Goal: Task Accomplishment & Management: Complete application form

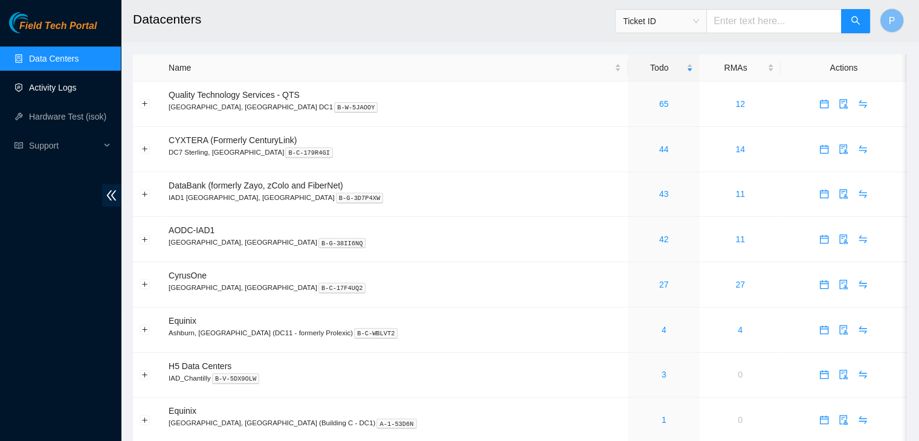
click at [51, 88] on link "Activity Logs" at bounding box center [53, 88] width 48 height 10
click at [67, 84] on link "Activity Logs" at bounding box center [53, 88] width 48 height 10
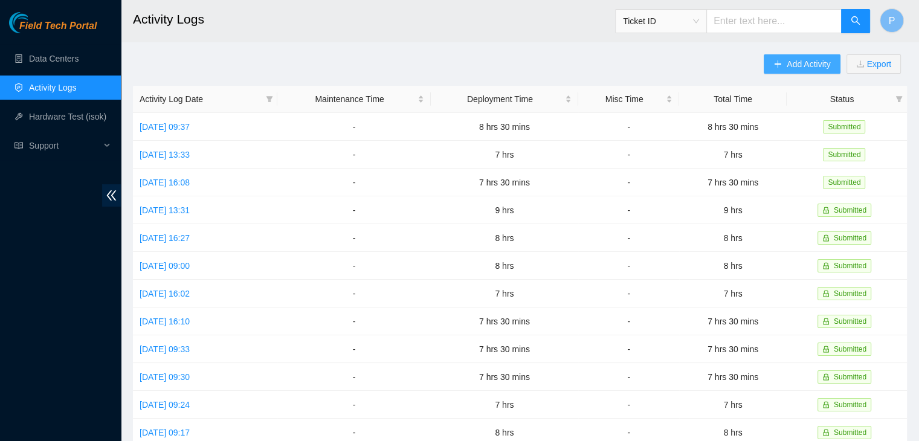
click at [783, 65] on button "Add Activity" at bounding box center [802, 63] width 76 height 19
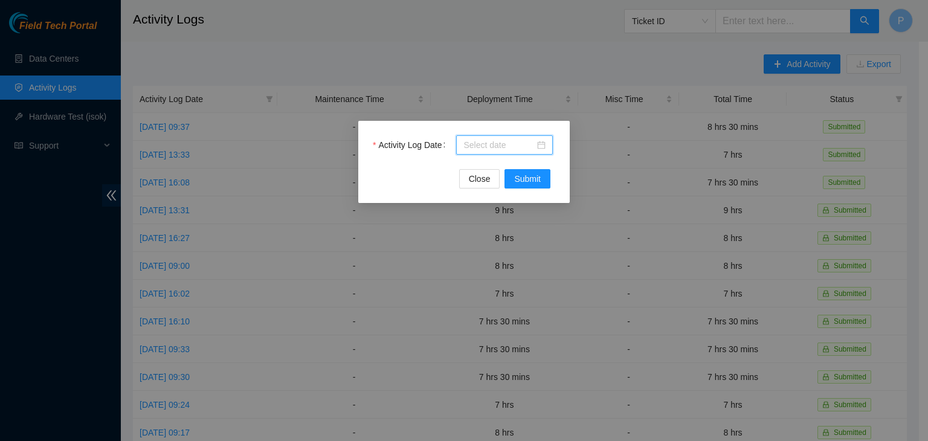
click at [490, 150] on input "Activity Log Date" at bounding box center [499, 144] width 71 height 13
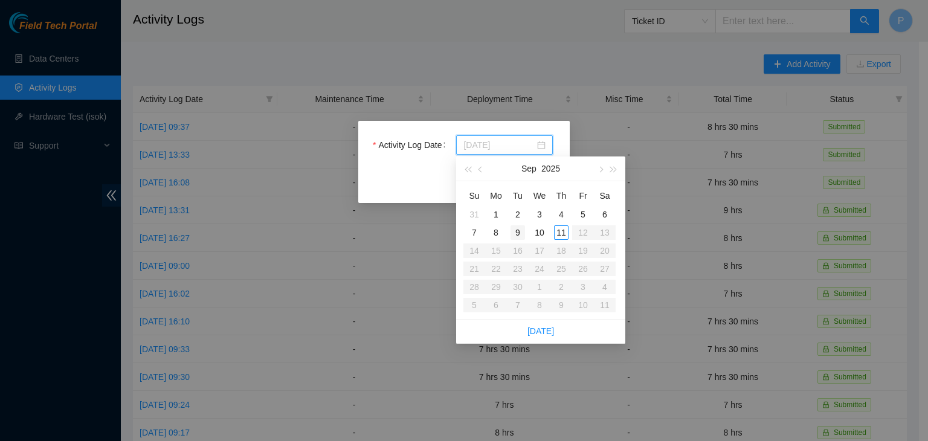
type input "2025-09-09"
click at [516, 234] on div "9" at bounding box center [518, 232] width 15 height 15
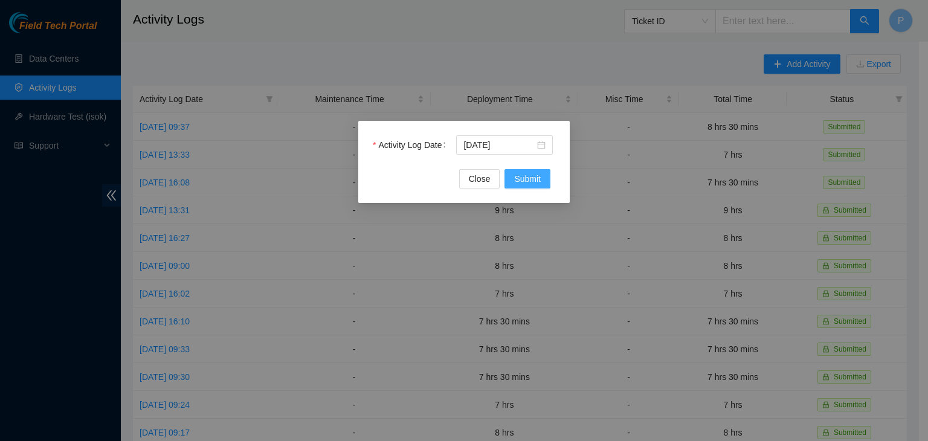
click at [526, 184] on span "Submit" at bounding box center [527, 178] width 27 height 13
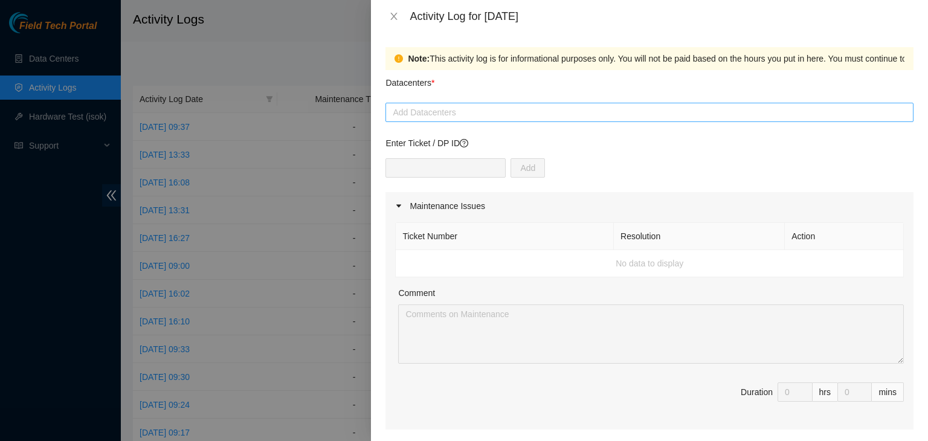
click at [451, 106] on div at bounding box center [650, 112] width 522 height 15
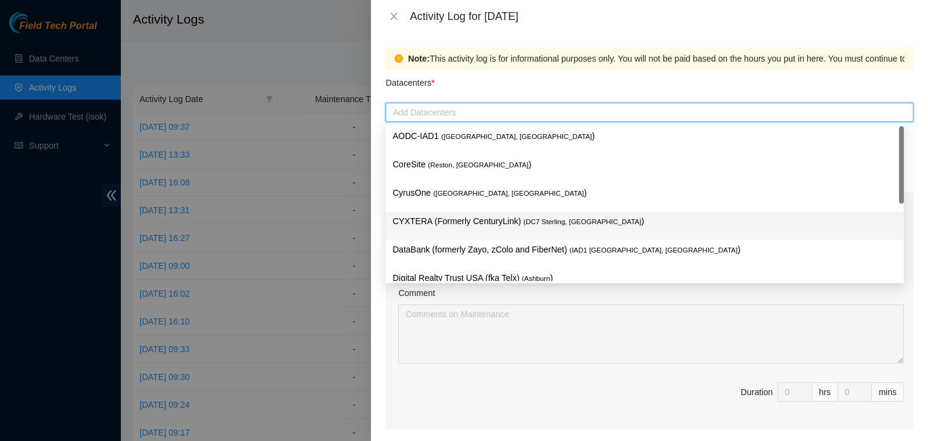
scroll to position [164, 0]
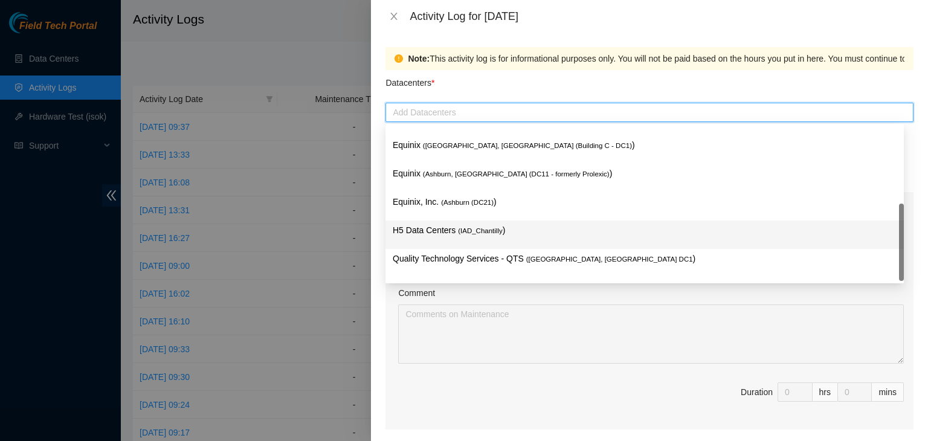
click at [445, 231] on p "H5 Data Centers ( IAD_Chantilly )" at bounding box center [645, 231] width 504 height 14
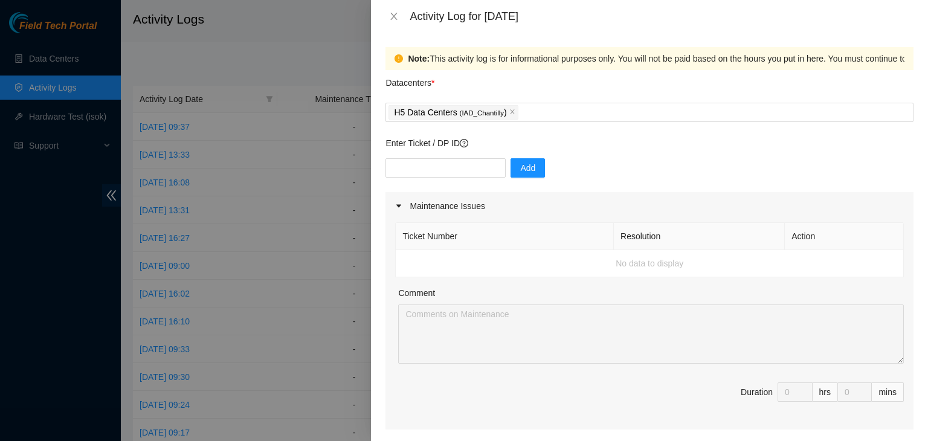
click at [374, 239] on div "Note: This activity log is for informational purposes only. You will not be pai…" at bounding box center [649, 237] width 557 height 409
click at [430, 169] on input "text" at bounding box center [446, 167] width 120 height 19
paste input "DP82711"
type input "DP82711"
click at [520, 172] on span "Add" at bounding box center [527, 167] width 15 height 13
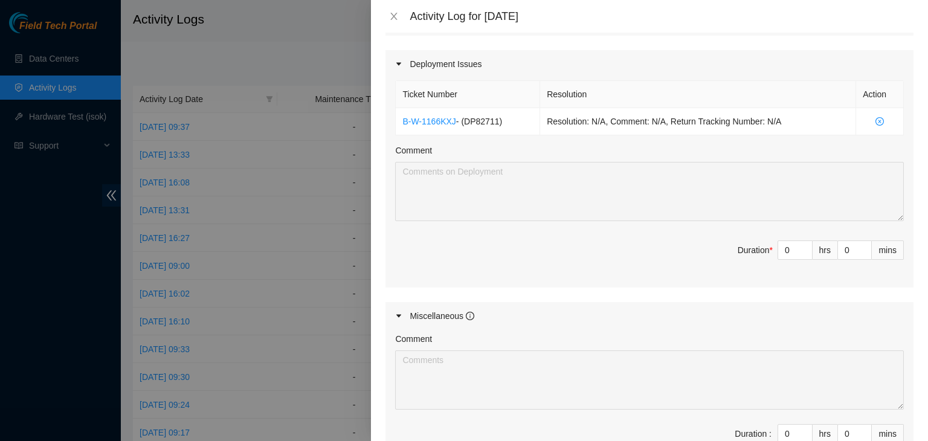
scroll to position [394, 0]
click at [780, 250] on input "0" at bounding box center [795, 250] width 34 height 18
click at [262, 218] on div at bounding box center [464, 220] width 928 height 441
click at [276, 243] on div at bounding box center [464, 220] width 928 height 441
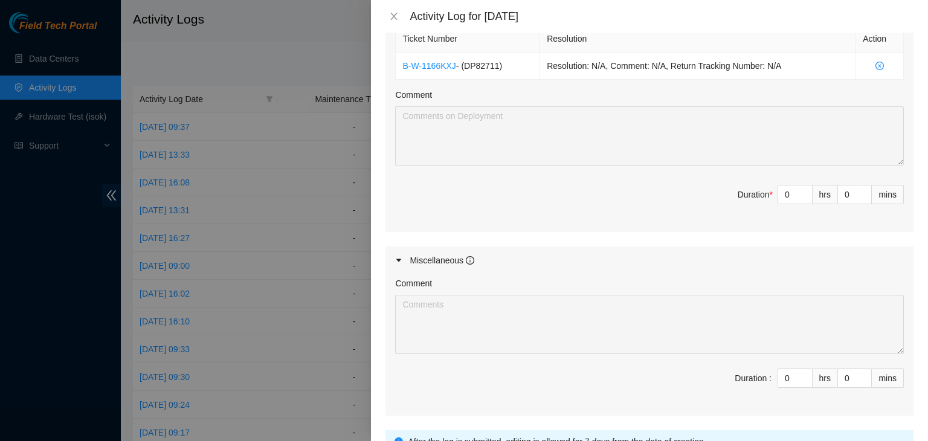
scroll to position [451, 0]
click at [780, 375] on input "0" at bounding box center [795, 376] width 34 height 18
type input "05"
type input "5"
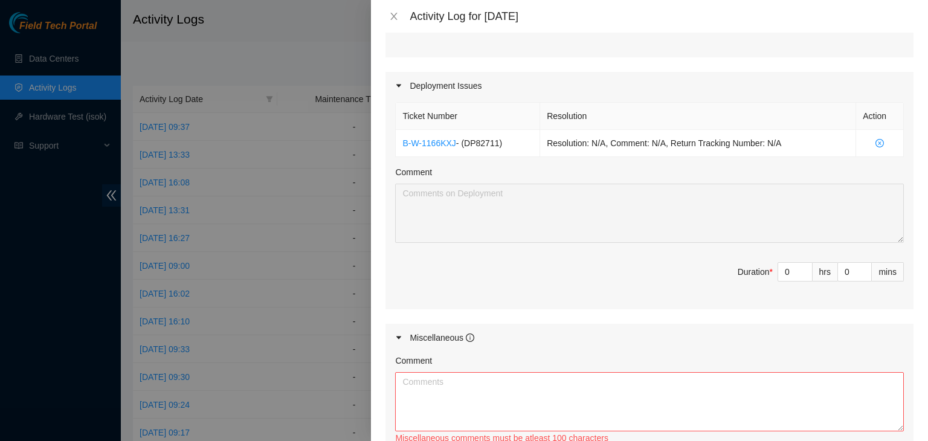
scroll to position [369, 0]
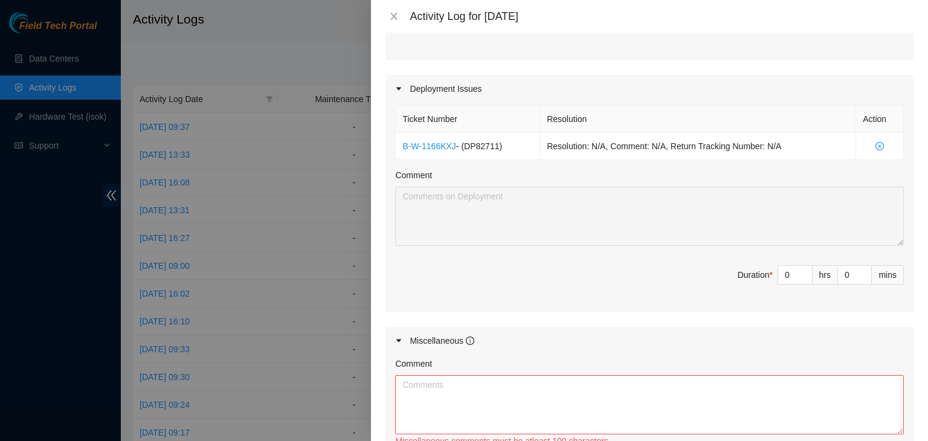
type input "5"
click at [0, 267] on div at bounding box center [464, 220] width 928 height 441
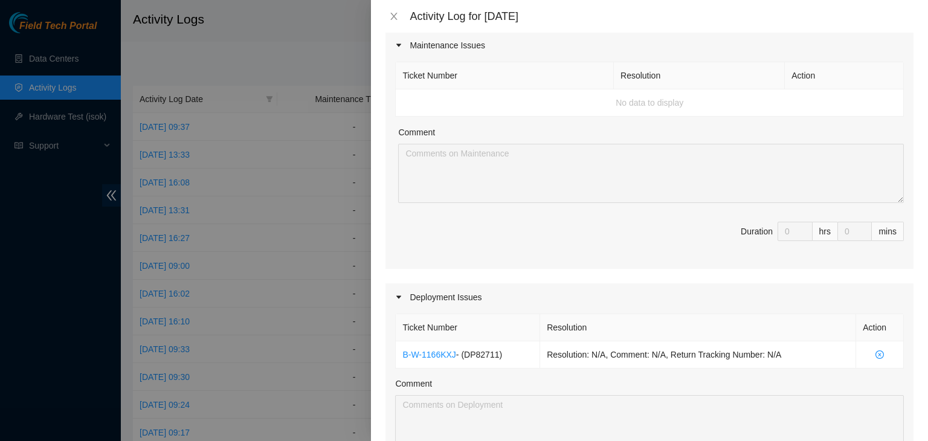
scroll to position [0, 0]
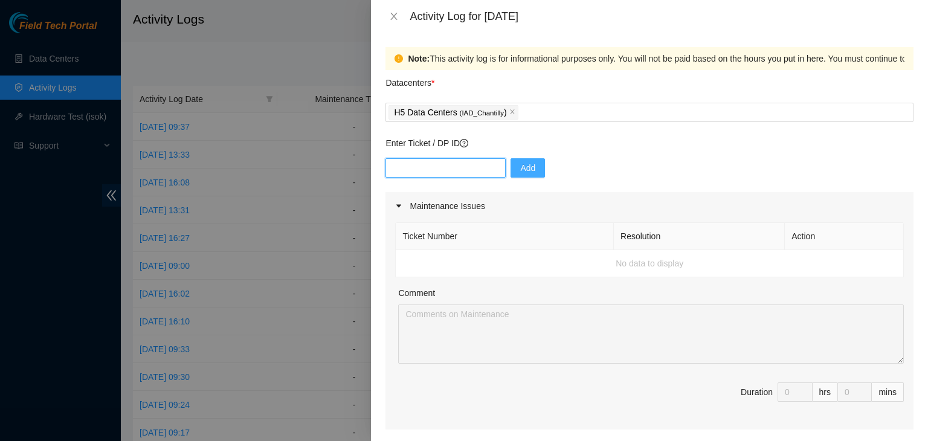
click at [466, 170] on input "text" at bounding box center [446, 167] width 120 height 19
paste input "B-V-5LML60A"
type input "B-V-5LML60A"
click at [520, 172] on span "Add" at bounding box center [527, 167] width 15 height 13
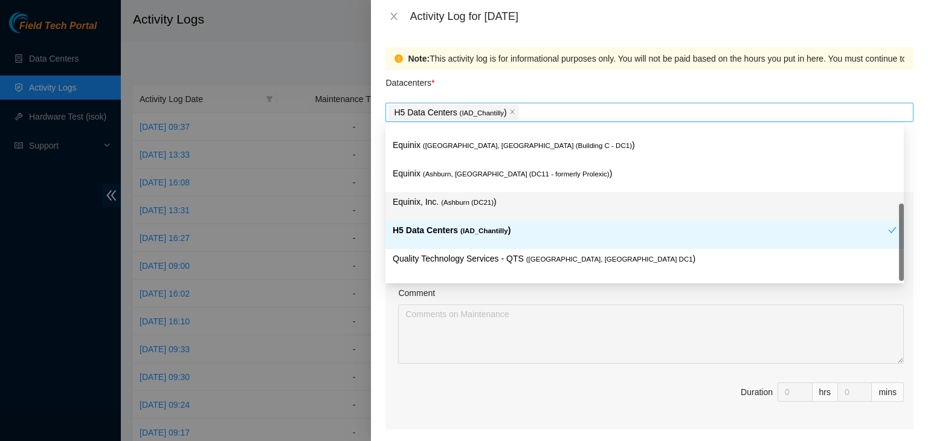
click at [587, 114] on div "H5 Data Centers ( IAD_Chantilly )" at bounding box center [650, 112] width 522 height 17
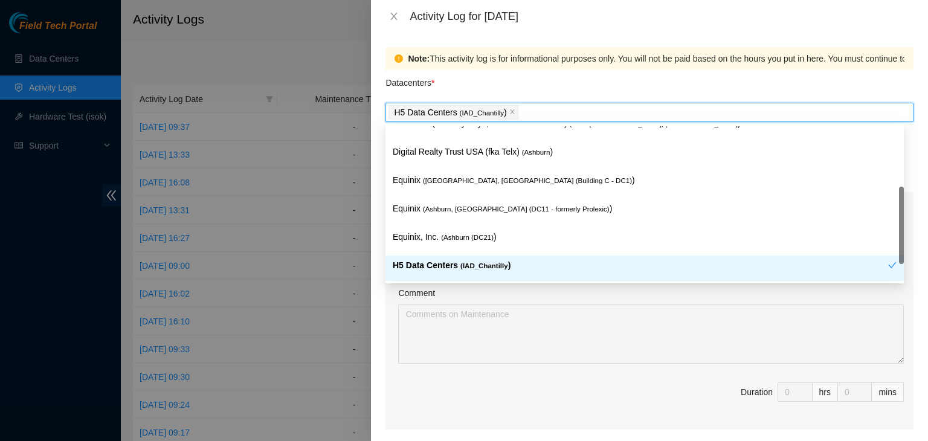
scroll to position [126, 0]
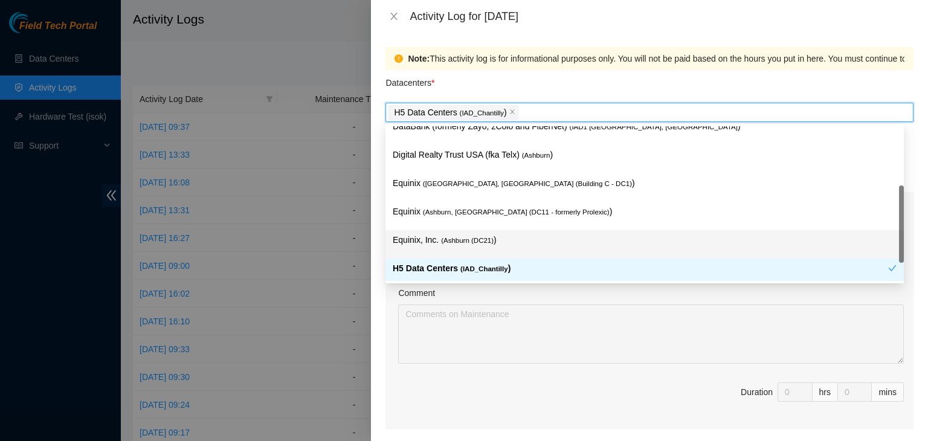
click at [523, 236] on p "Equinix, Inc. ( Ashburn (DC21) )" at bounding box center [645, 240] width 504 height 14
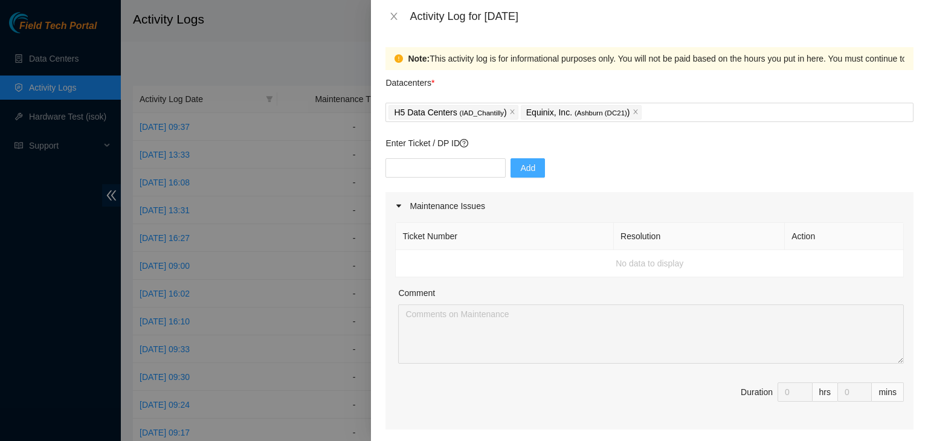
click at [381, 305] on div "Note: This activity log is for informational purposes only. You will not be pai…" at bounding box center [649, 237] width 557 height 409
click at [450, 173] on input "text" at bounding box center [446, 167] width 120 height 19
paste input "B-V-5LML60A"
type input "B-V-5LML60A"
click at [529, 169] on button "Add" at bounding box center [528, 167] width 34 height 19
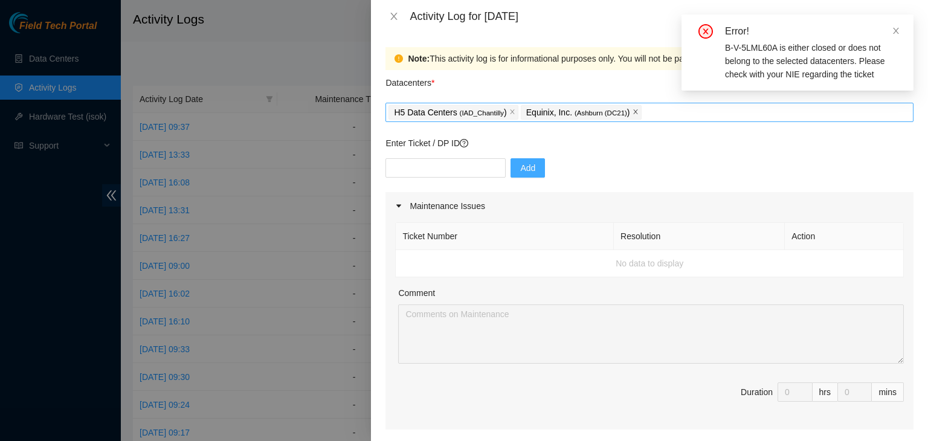
click at [633, 112] on icon "close" at bounding box center [635, 112] width 4 height 4
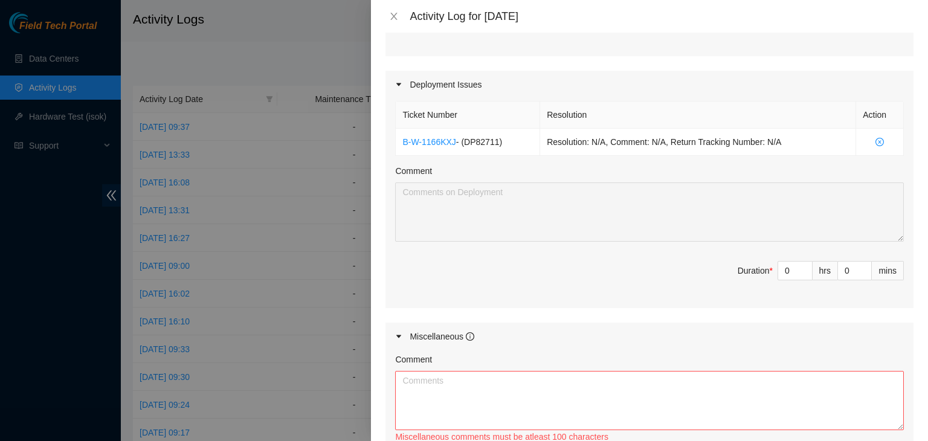
scroll to position [375, 0]
click at [788, 267] on input "0" at bounding box center [795, 269] width 34 height 18
type input "07"
type input "12"
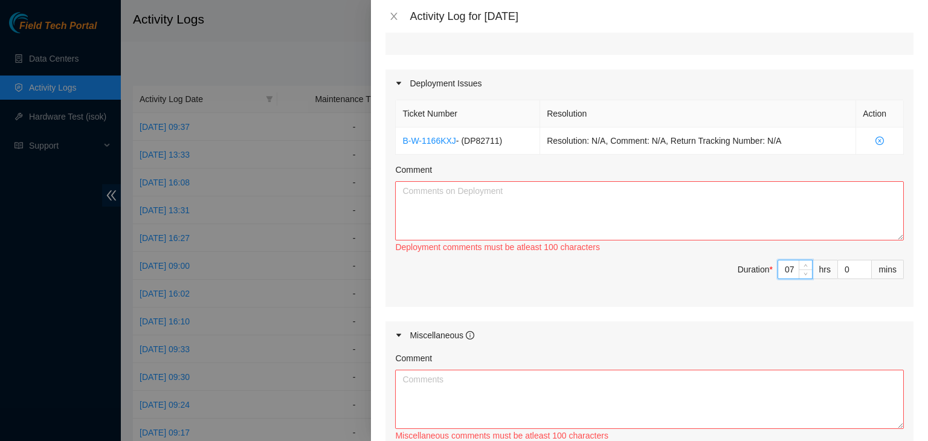
type input "7"
type input "3"
type input "30"
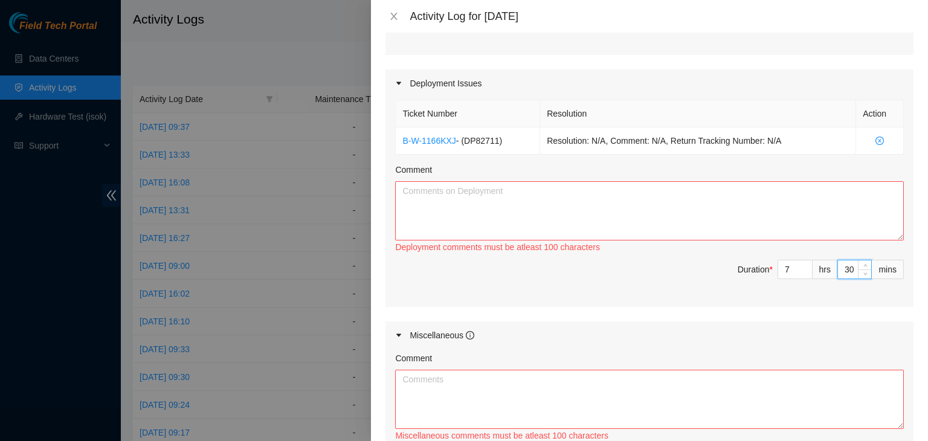
type input "30"
click at [578, 201] on textarea "Comment" at bounding box center [649, 210] width 509 height 59
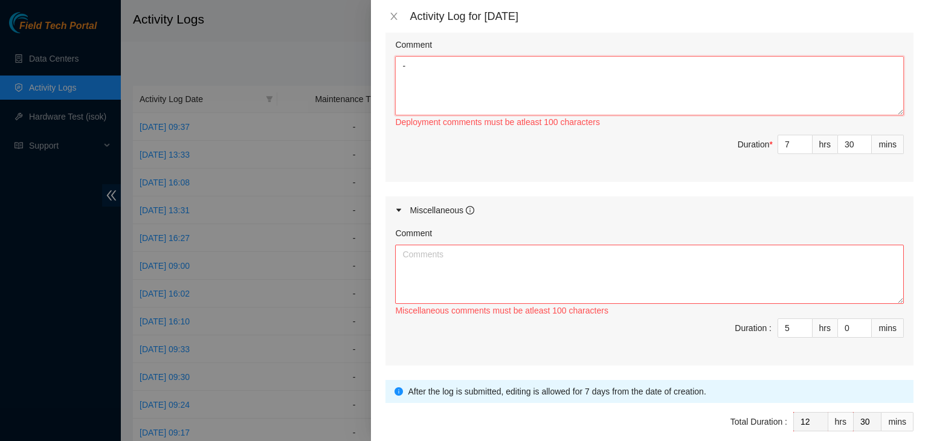
scroll to position [502, 0]
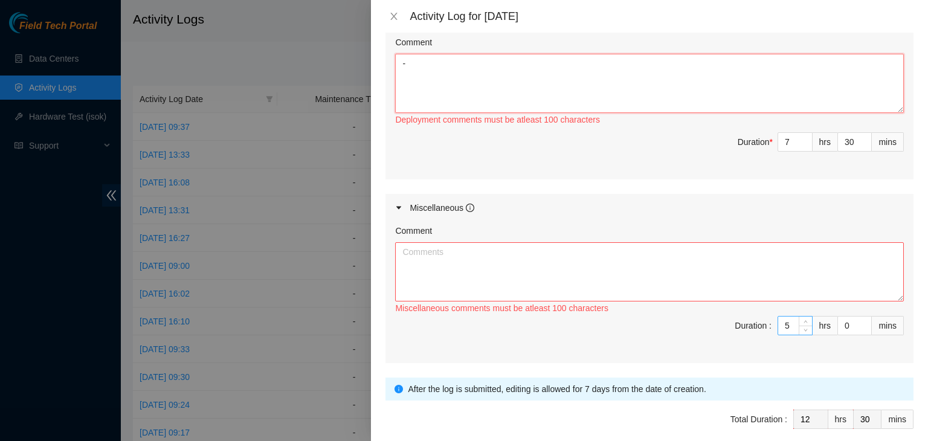
type textarea "-"
click at [782, 324] on input "5" at bounding box center [795, 326] width 34 height 18
type input "7"
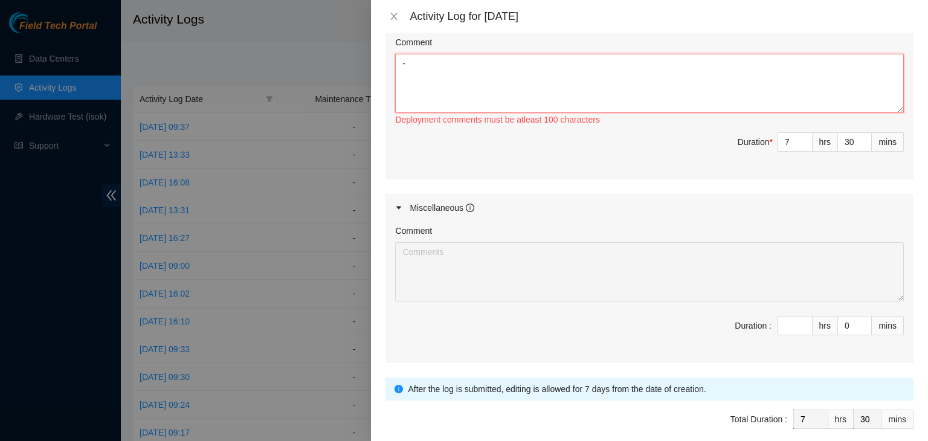
click at [720, 80] on textarea "-" at bounding box center [649, 83] width 509 height 59
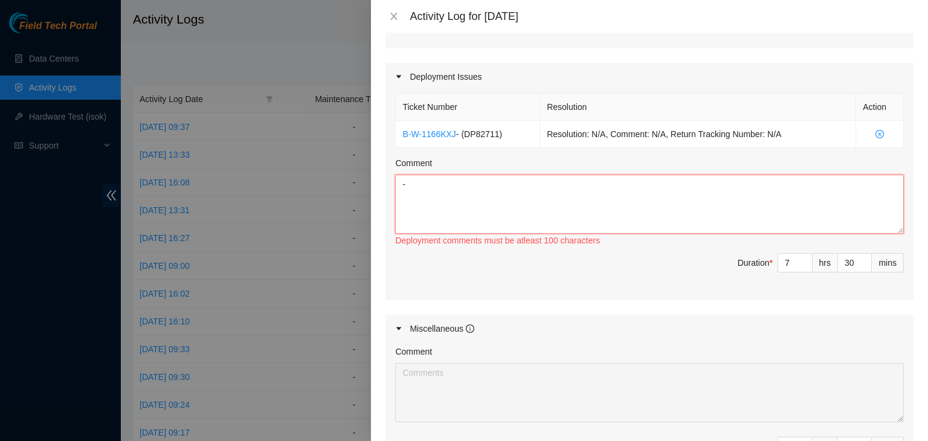
scroll to position [372, 0]
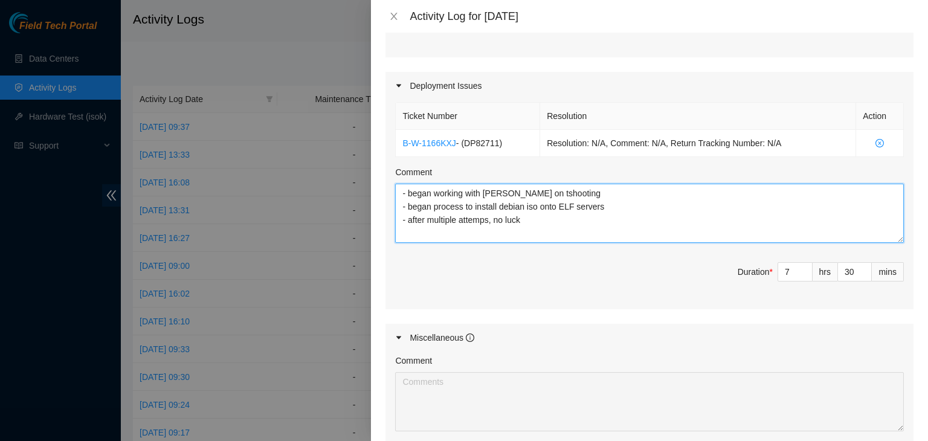
click at [473, 222] on textarea "- began working with NIE jason on tshooting - began process to install debian i…" at bounding box center [649, 213] width 509 height 59
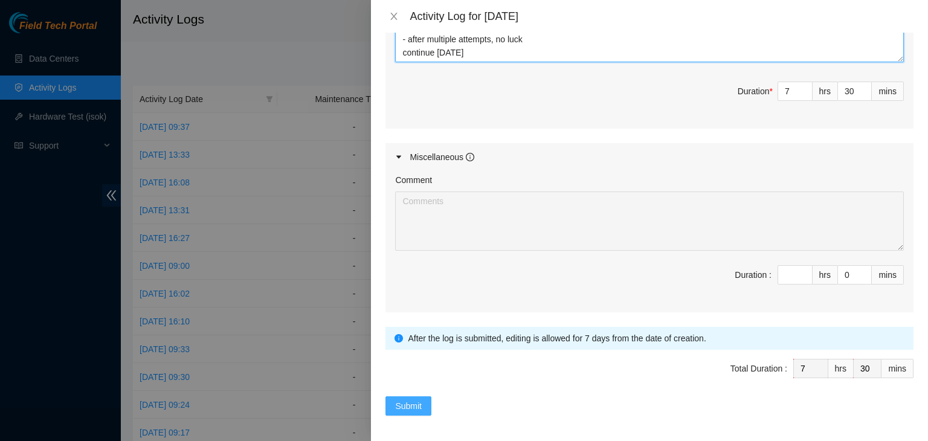
type textarea "- began working with NIE jason on tshooting - began process to install debian i…"
click at [422, 397] on button "Submit" at bounding box center [409, 405] width 46 height 19
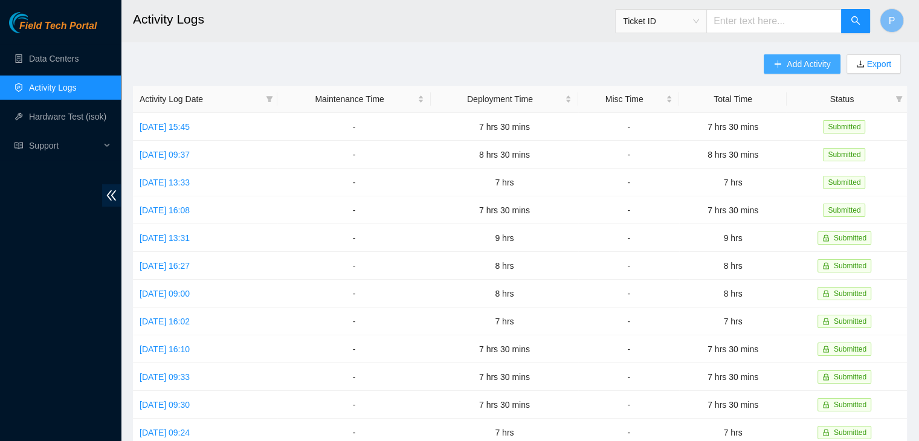
click at [777, 71] on button "Add Activity" at bounding box center [802, 63] width 76 height 19
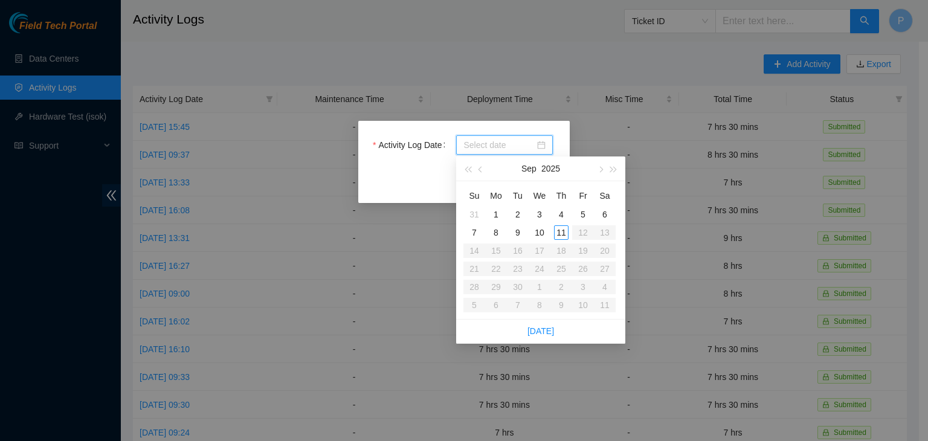
click at [498, 144] on input "Activity Log Date" at bounding box center [499, 144] width 71 height 13
type input "2025-09-10"
click at [539, 233] on div "10" at bounding box center [539, 232] width 15 height 15
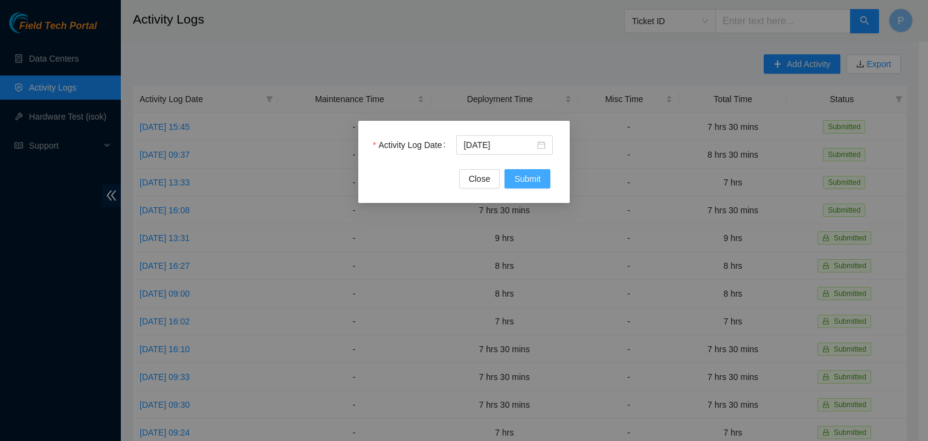
click at [529, 181] on span "Submit" at bounding box center [527, 178] width 27 height 13
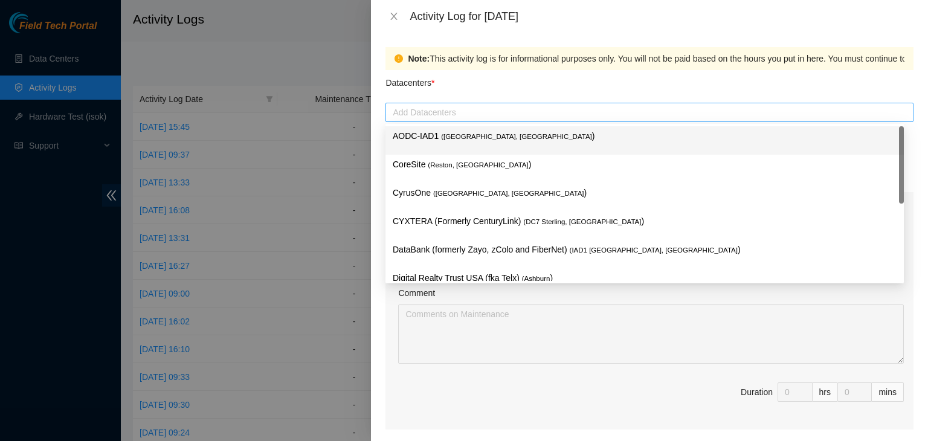
click at [464, 107] on div at bounding box center [650, 112] width 522 height 15
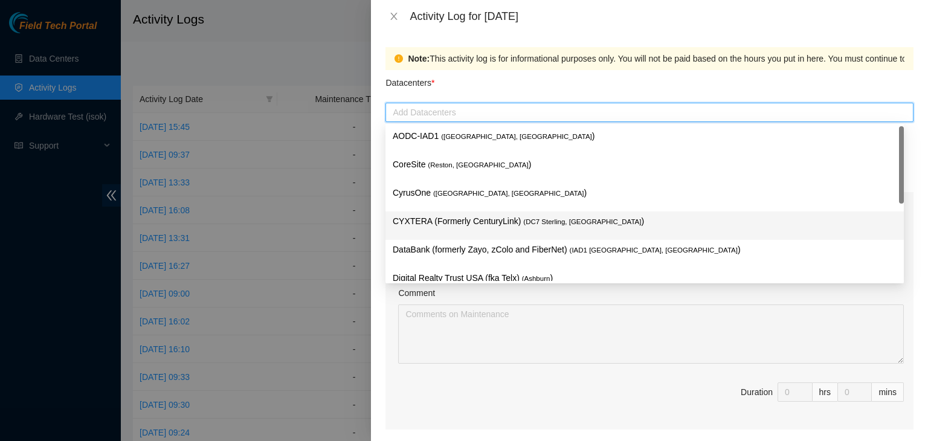
scroll to position [164, 0]
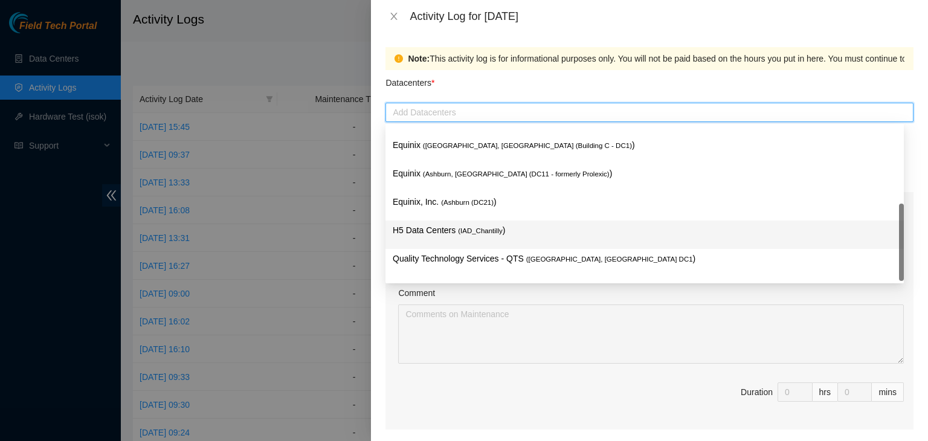
click at [483, 234] on span "( IAD_Chantilly" at bounding box center [480, 230] width 45 height 7
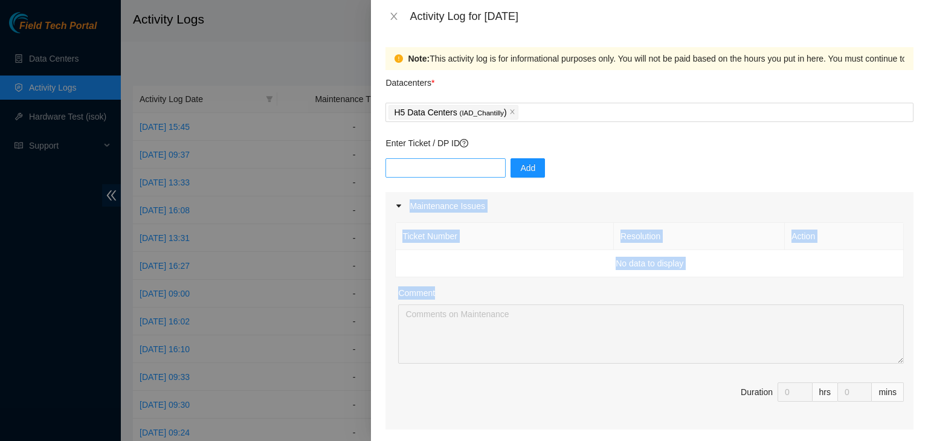
drag, startPoint x: 390, startPoint y: 347, endPoint x: 437, endPoint y: 166, distance: 186.8
click at [437, 166] on input "text" at bounding box center [446, 167] width 120 height 19
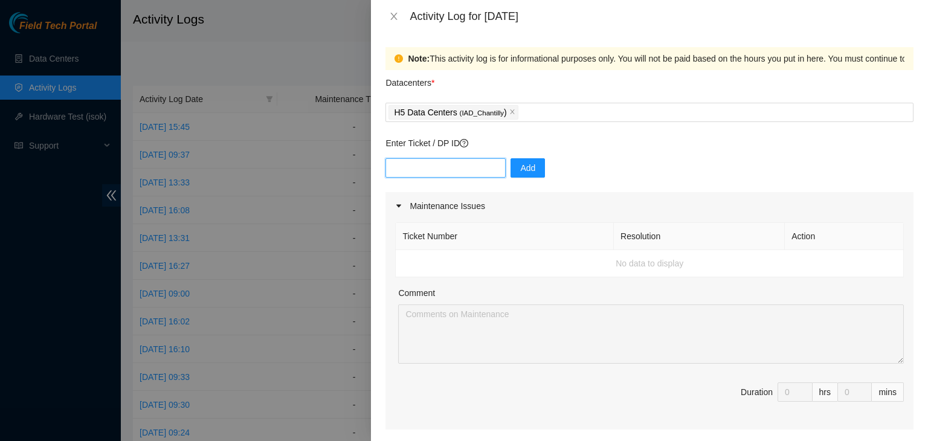
paste input "DP82711"
type input "DP82711"
click at [520, 173] on span "Add" at bounding box center [527, 167] width 15 height 13
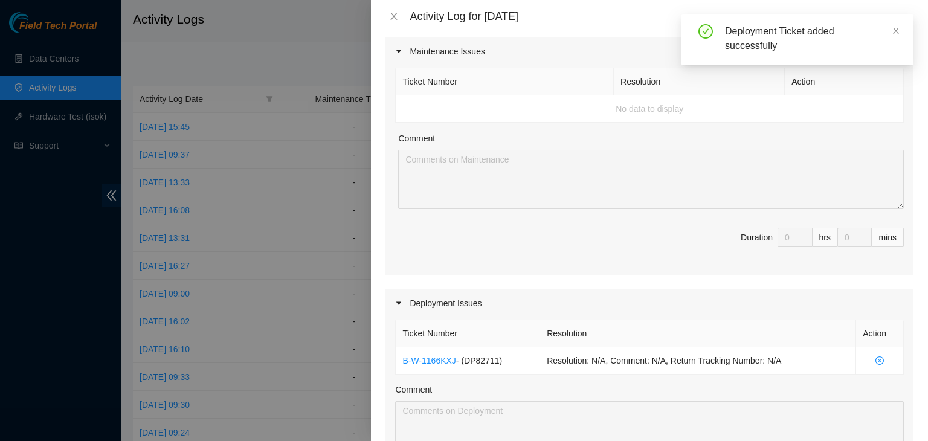
scroll to position [309, 0]
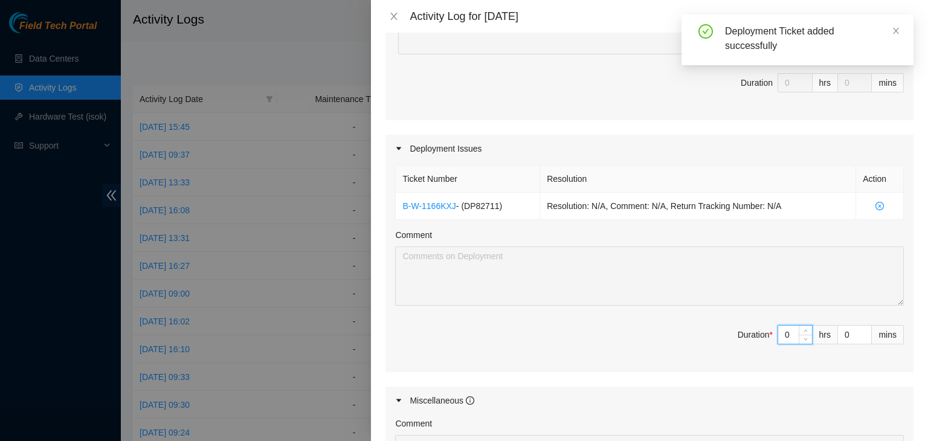
click at [780, 340] on input "0" at bounding box center [795, 335] width 34 height 18
type input "08"
type input "8"
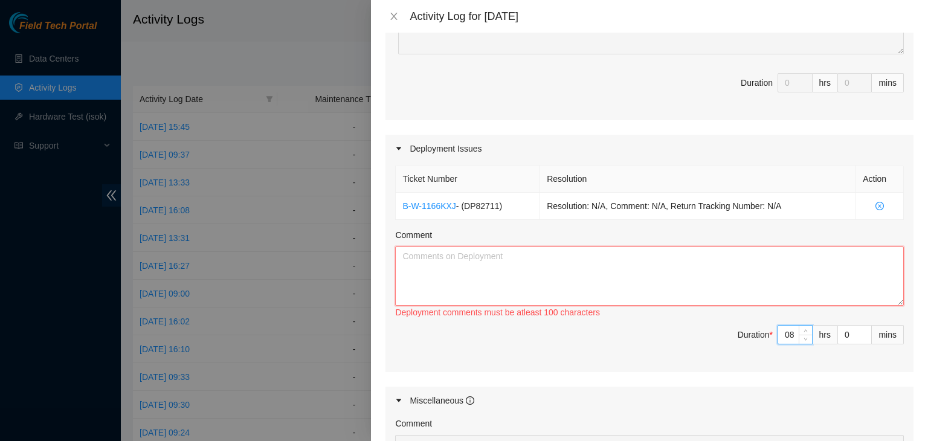
type input "8"
click at [674, 254] on textarea "Comment" at bounding box center [649, 276] width 509 height 59
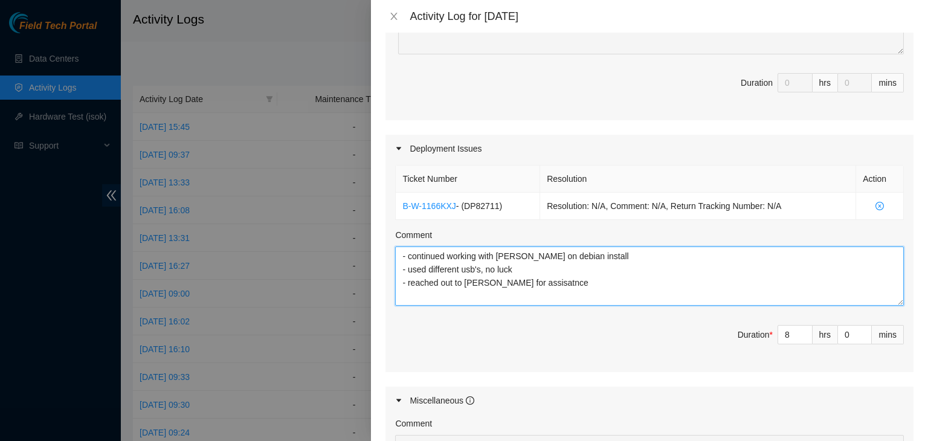
click at [528, 282] on textarea "- continued working with NIE Jason on debian install - used different usb's, no…" at bounding box center [649, 276] width 509 height 59
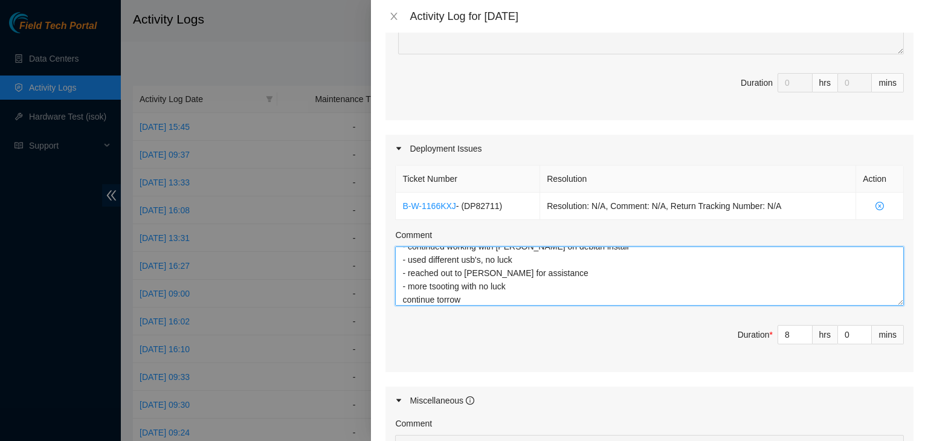
click at [444, 300] on textarea "- continued working with NIE Jason on debian install - used different usb's, no…" at bounding box center [649, 276] width 509 height 59
click at [499, 296] on textarea "- continued working with NIE Jason on debian install - used different usb's, no…" at bounding box center [649, 276] width 509 height 59
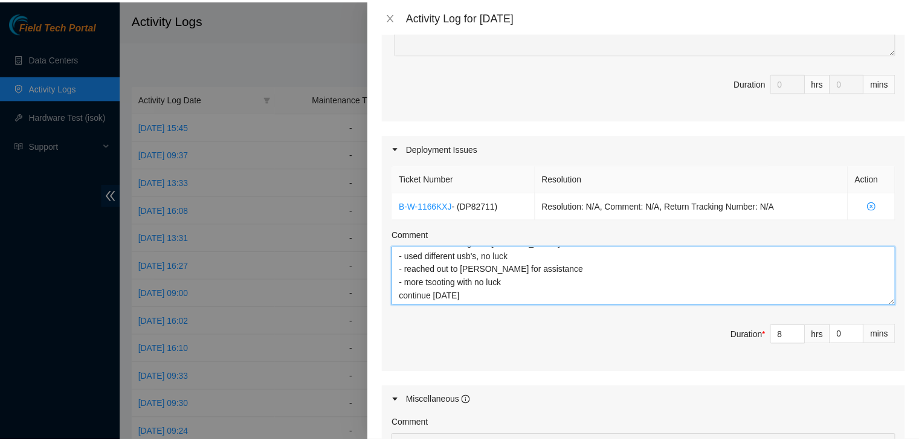
scroll to position [553, 0]
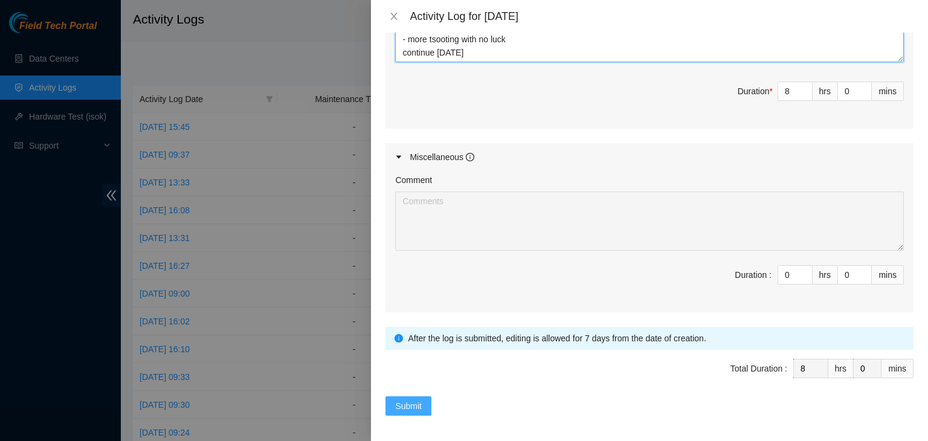
type textarea "- continued working with NIE Jason on debian install - used different usb's, no…"
click at [418, 400] on span "Submit" at bounding box center [408, 405] width 27 height 13
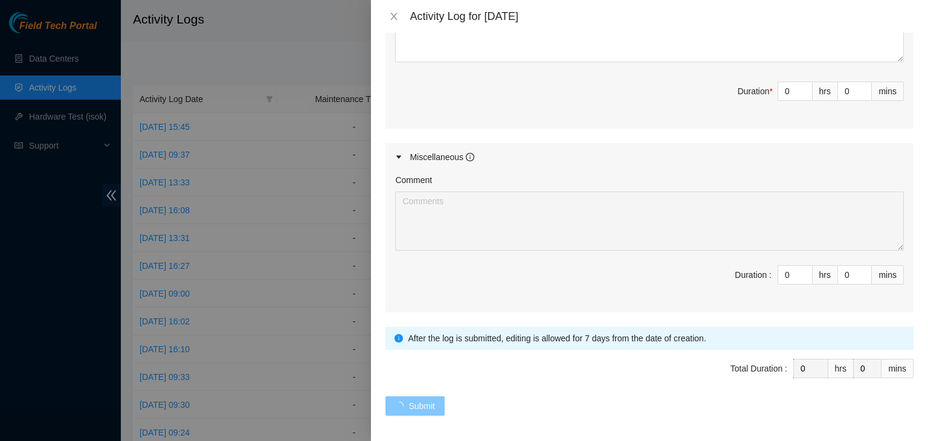
scroll to position [0, 0]
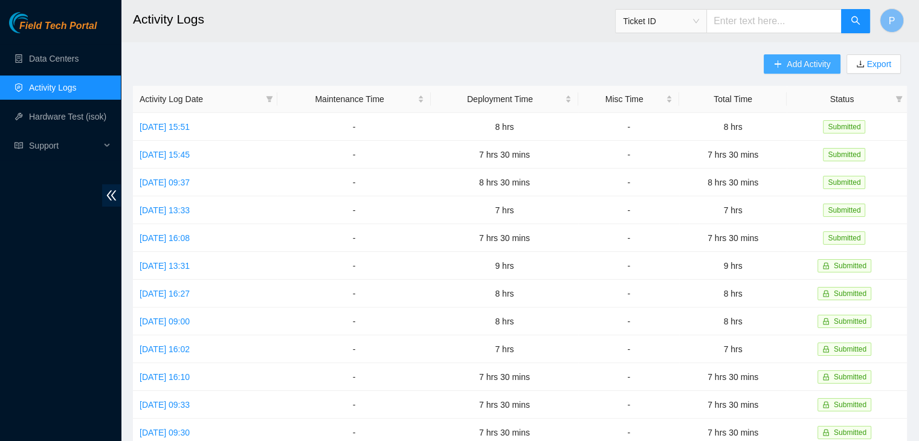
click at [778, 73] on button "Add Activity" at bounding box center [802, 63] width 76 height 19
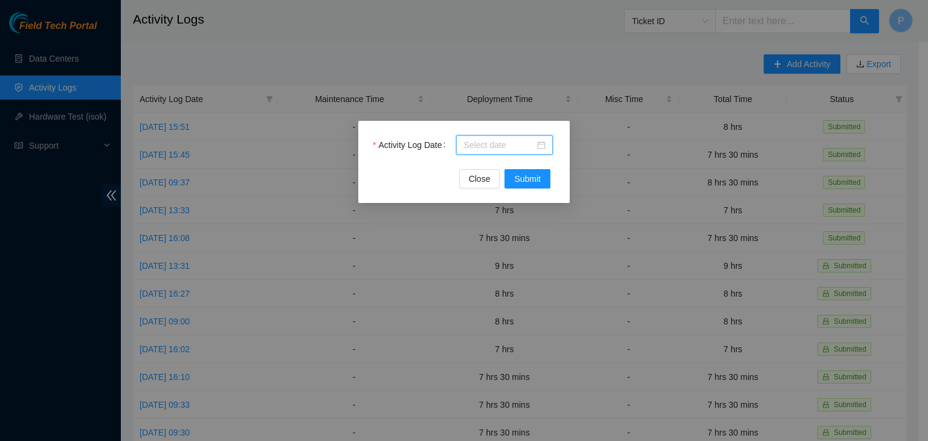
click at [481, 147] on input "Activity Log Date" at bounding box center [499, 144] width 71 height 13
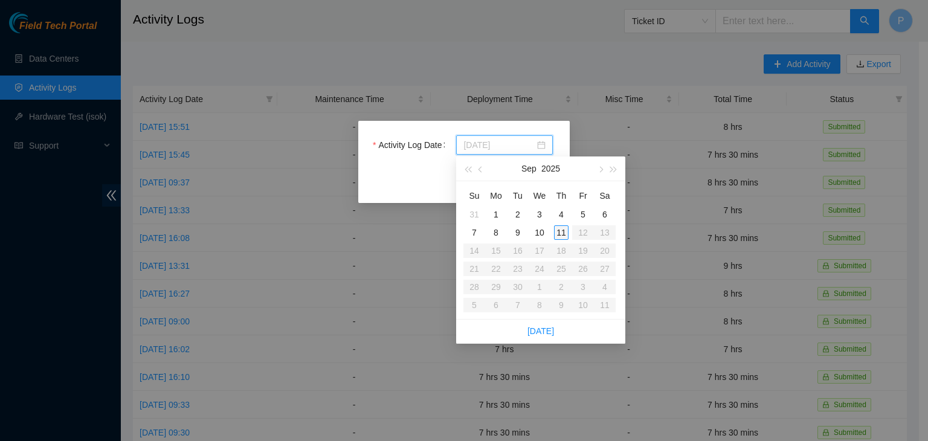
type input "2025-09-11"
click at [562, 233] on div "11" at bounding box center [561, 232] width 15 height 15
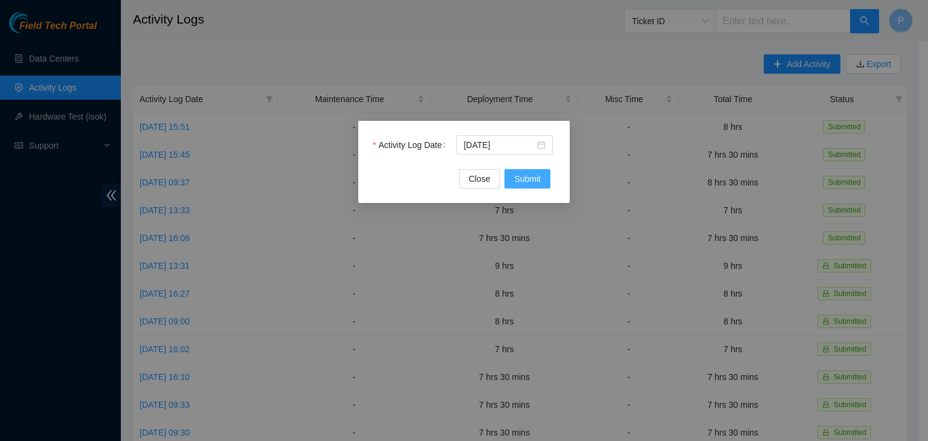
click at [529, 176] on span "Submit" at bounding box center [527, 178] width 27 height 13
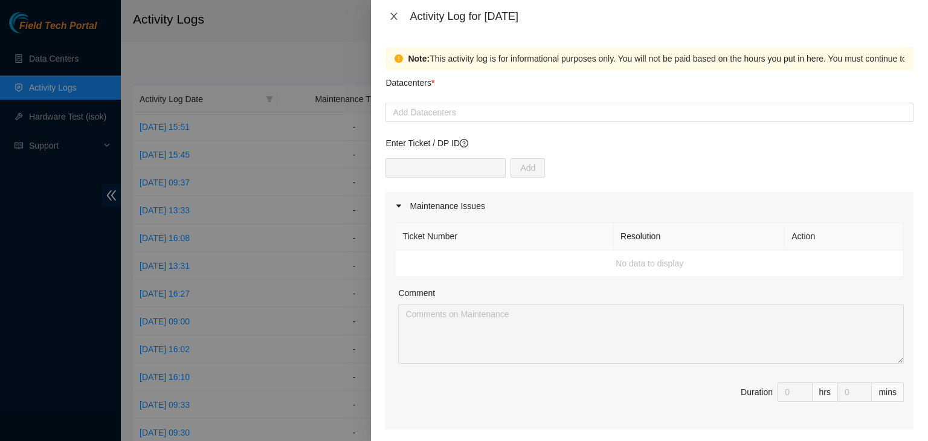
click at [393, 11] on icon "close" at bounding box center [394, 16] width 10 height 10
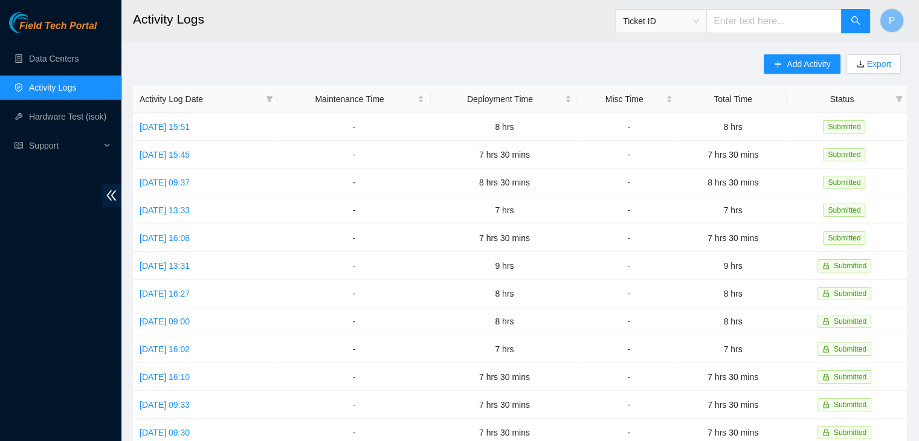
click at [256, 63] on div "Add Activity Export Activity Log Date Maintenance Time Deployment Time Misc Tim…" at bounding box center [520, 380] width 774 height 653
drag, startPoint x: 797, startPoint y: 74, endPoint x: 99, endPoint y: 73, distance: 697.5
click at [797, 71] on div "Add Activity Export" at bounding box center [835, 69] width 143 height 31
click at [79, 63] on link "Data Centers" at bounding box center [54, 59] width 50 height 10
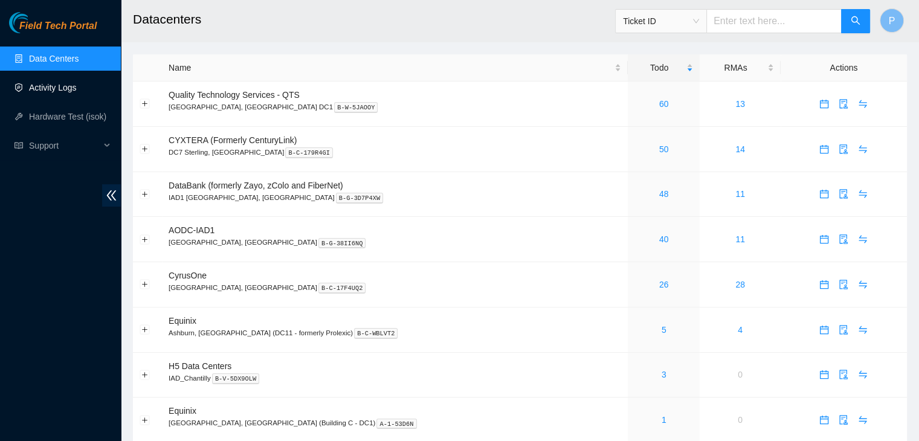
click at [77, 83] on link "Activity Logs" at bounding box center [53, 88] width 48 height 10
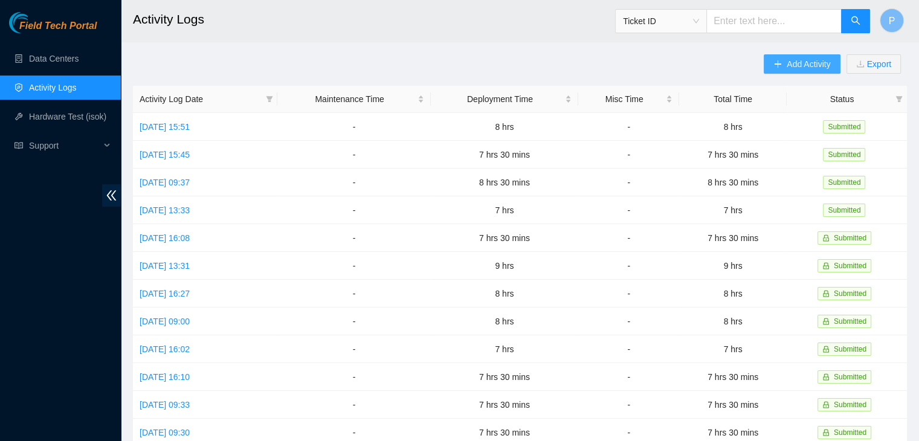
click at [791, 61] on span "Add Activity" at bounding box center [809, 63] width 44 height 13
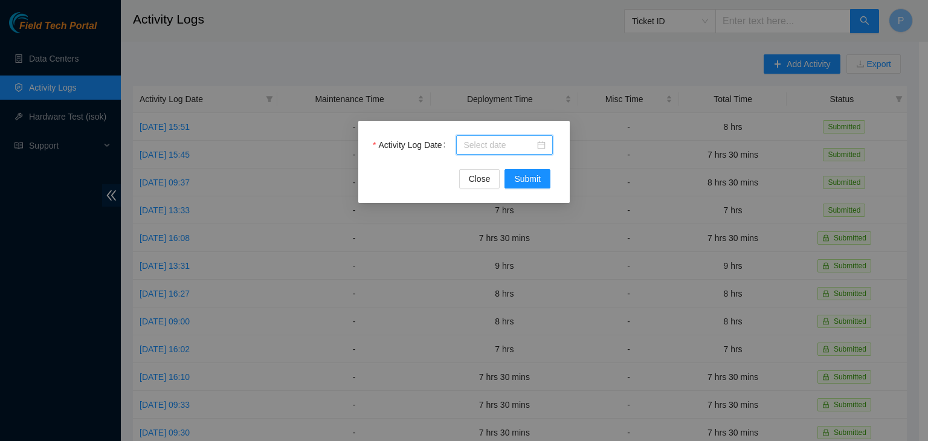
click at [509, 147] on input "Activity Log Date" at bounding box center [499, 144] width 71 height 13
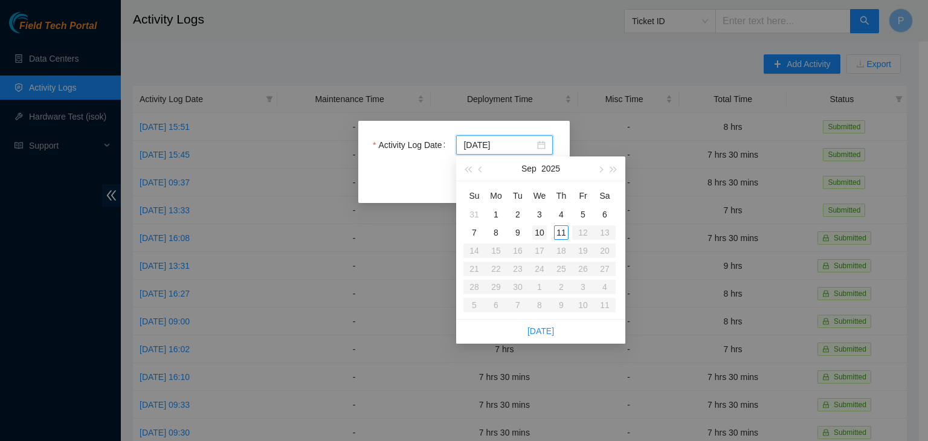
type input "2025-09-10"
click at [537, 334] on link "Today" at bounding box center [541, 331] width 27 height 10
type input "2025-09-11"
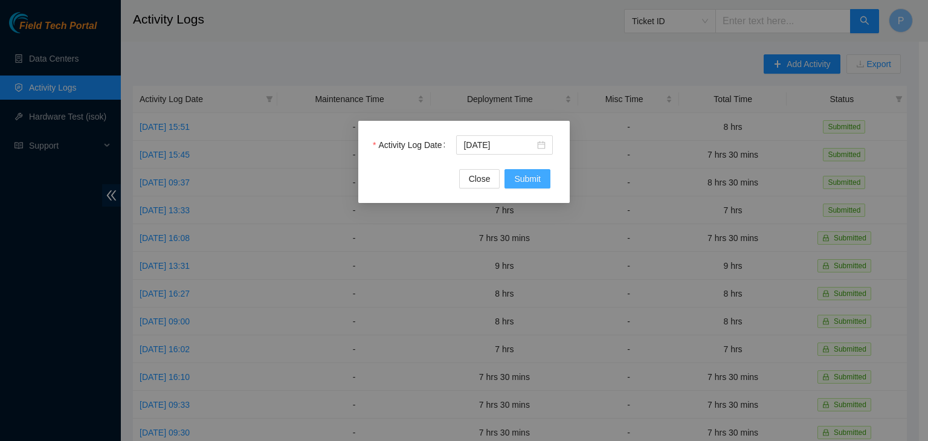
click at [543, 178] on button "Submit" at bounding box center [528, 178] width 46 height 19
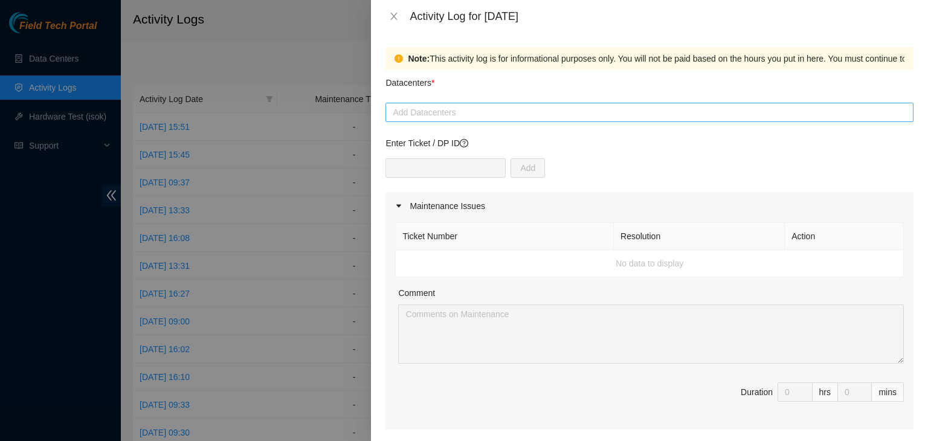
click at [498, 114] on div at bounding box center [650, 112] width 522 height 15
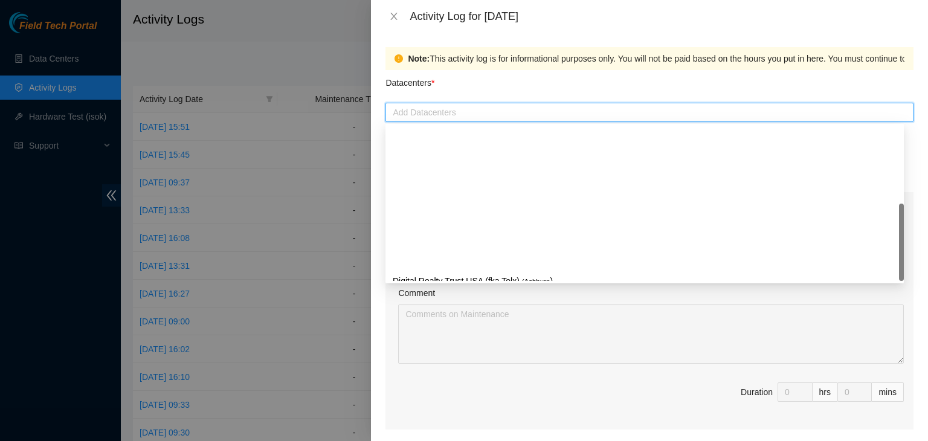
scroll to position [164, 0]
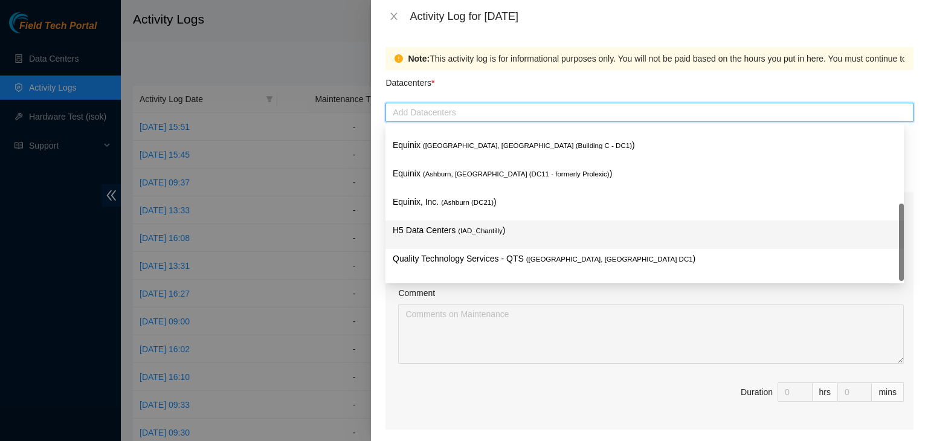
click at [458, 230] on span "( IAD_Chantilly" at bounding box center [480, 230] width 45 height 7
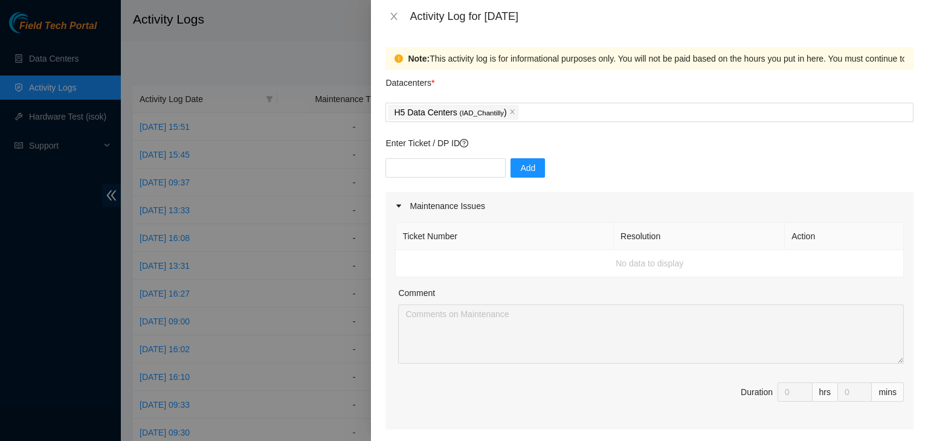
click at [375, 312] on div "Note: This activity log is for informational purposes only. You will not be pai…" at bounding box center [649, 237] width 557 height 409
click at [420, 161] on input "text" at bounding box center [446, 167] width 120 height 19
paste input "DP82711"
type input "DP82711"
click at [520, 167] on span "Add" at bounding box center [527, 167] width 15 height 13
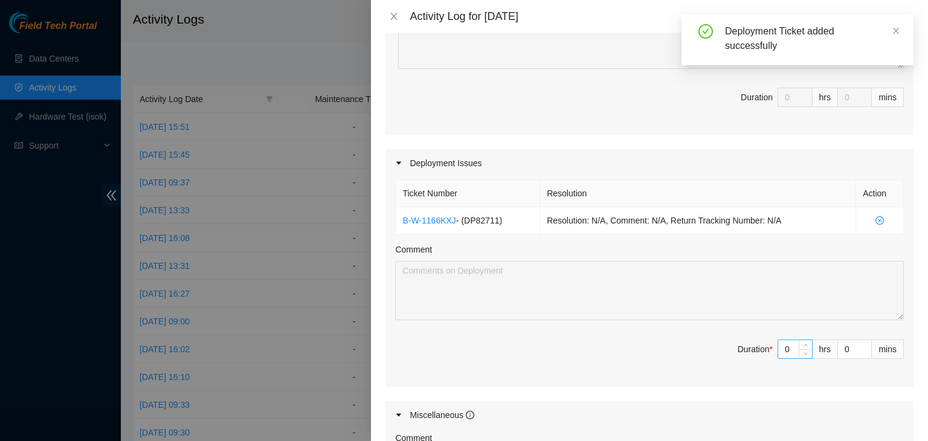
scroll to position [297, 0]
click at [779, 342] on input "0" at bounding box center [795, 347] width 34 height 18
type input "08"
type input "8"
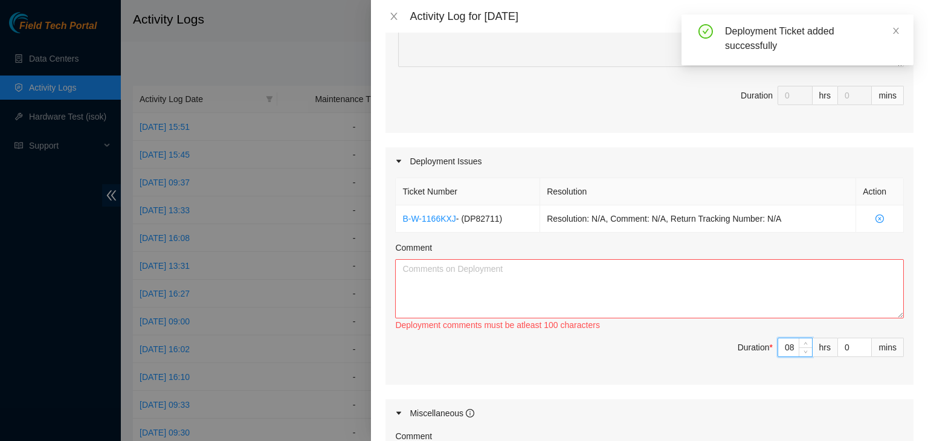
type input "8"
click at [646, 320] on div "Deployment comments must be atleast 100 characters" at bounding box center [649, 325] width 509 height 13
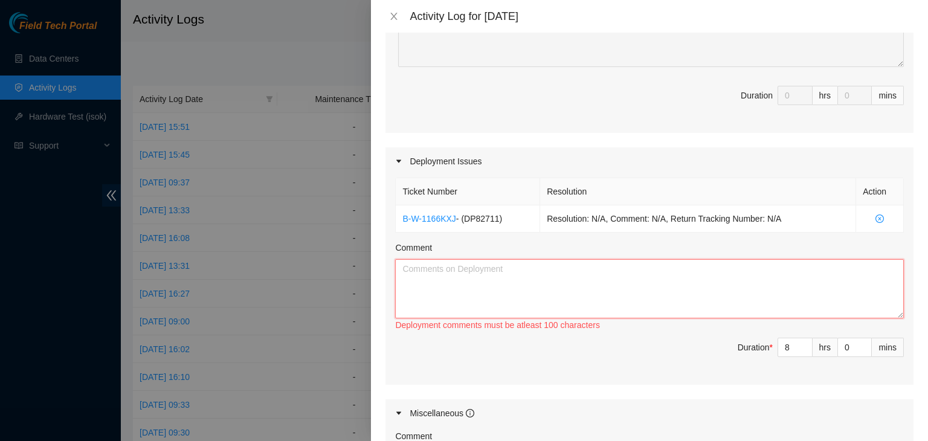
click at [649, 291] on textarea "Comment" at bounding box center [649, 288] width 509 height 59
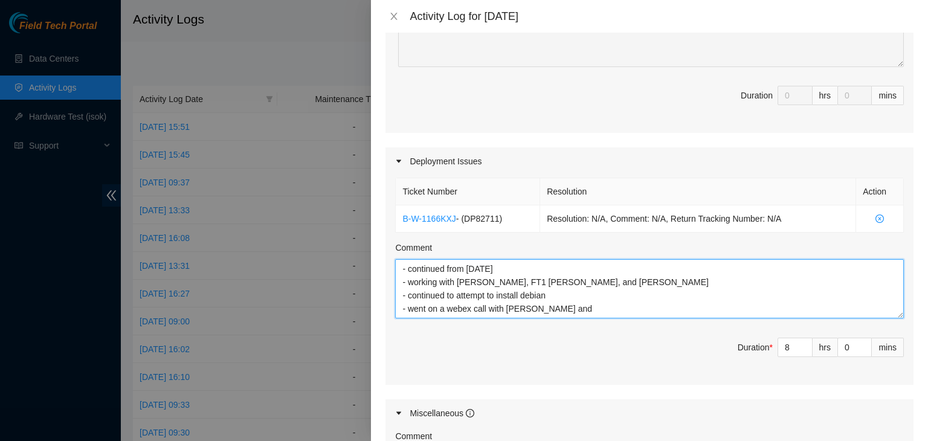
click at [580, 307] on textarea "- continued from yesterday - working with NIE Jason, FT1 Nigel, and Luke R - co…" at bounding box center [649, 288] width 509 height 59
paste textarea "Nurul"
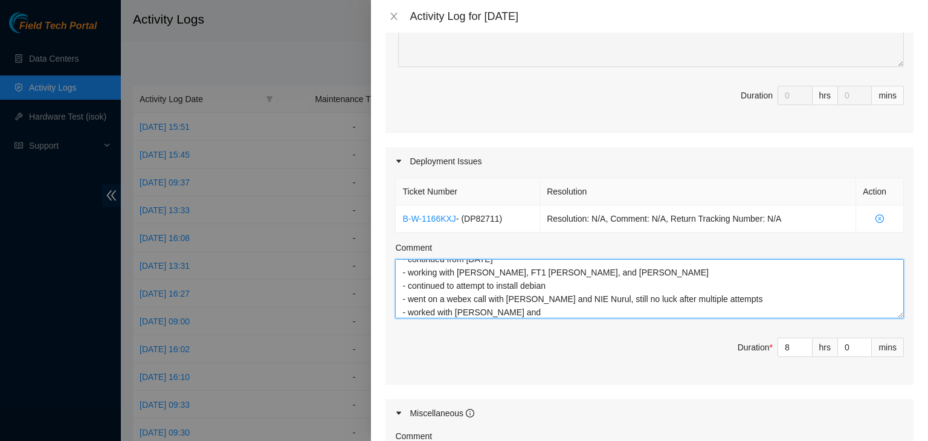
click at [514, 312] on textarea "- continued from yesterday - working with NIE Jason, FT1 Nigel, and Luke R - co…" at bounding box center [649, 288] width 509 height 59
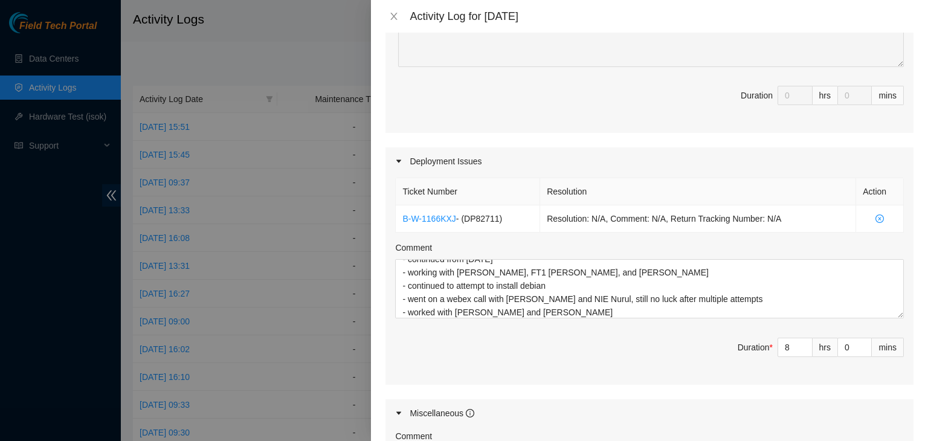
click at [567, 430] on div "Comment" at bounding box center [649, 439] width 509 height 18
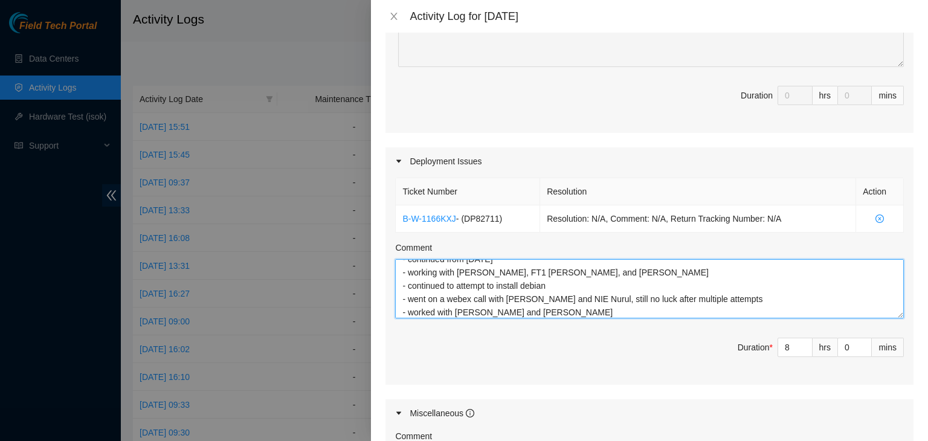
click at [580, 317] on textarea "- continued from yesterday - working with NIE Jason, FT1 Nigel, and Luke R - co…" at bounding box center [649, 288] width 509 height 59
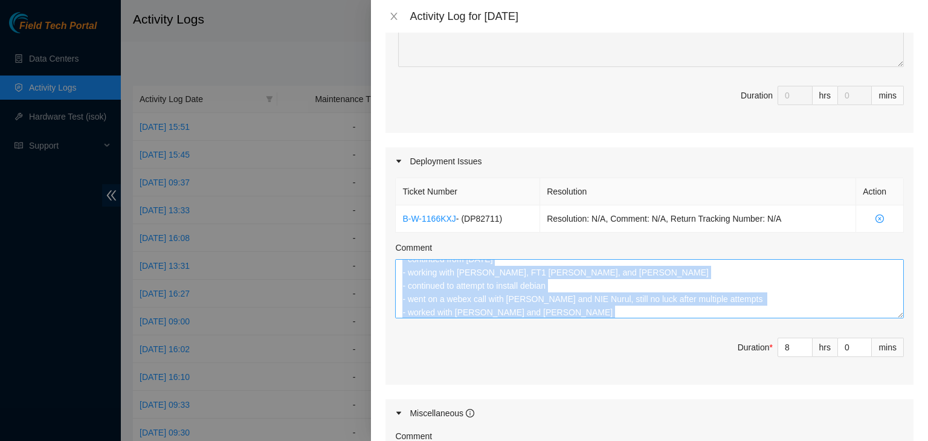
scroll to position [13, 0]
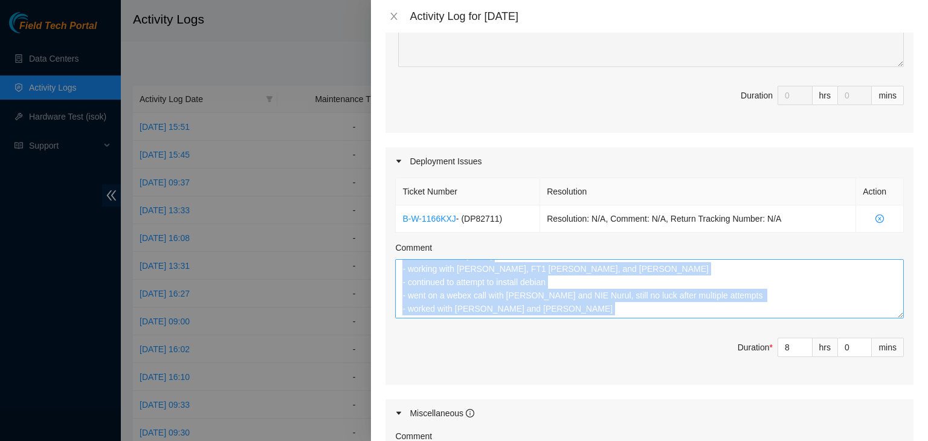
drag, startPoint x: 575, startPoint y: 318, endPoint x: 575, endPoint y: 310, distance: 7.9
click at [575, 310] on div "Ticket Number Resolution Action B-W-1166KXJ - ( DP82711 ) Resolution: N/A, Comm…" at bounding box center [650, 280] width 528 height 210
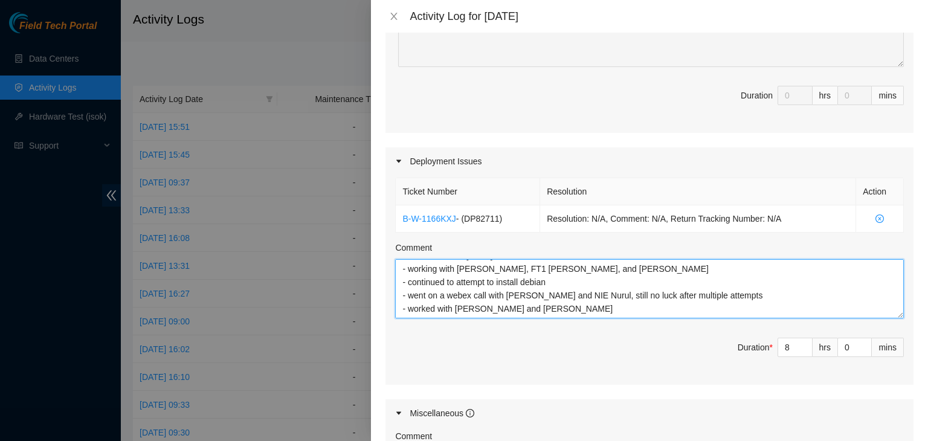
click at [575, 310] on textarea "- continued from yesterday - working with NIE Jason, FT1 Nigel, and Luke R - co…" at bounding box center [649, 288] width 509 height 59
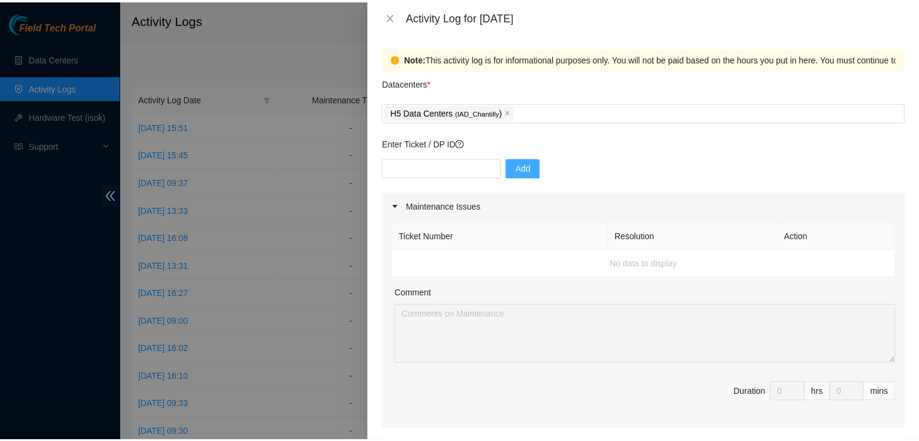
scroll to position [553, 0]
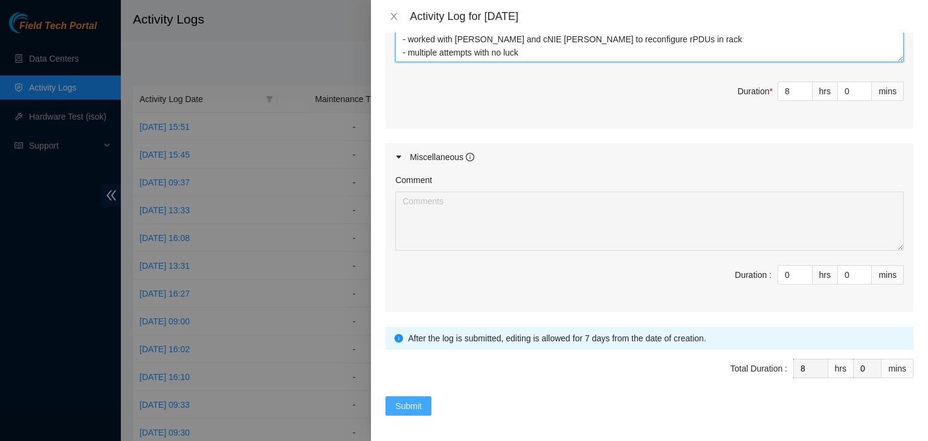
type textarea "- continued from yesterday - working with NIE Jason, FT1 Nigel, and Luke R - co…"
click at [410, 404] on span "Submit" at bounding box center [408, 405] width 27 height 13
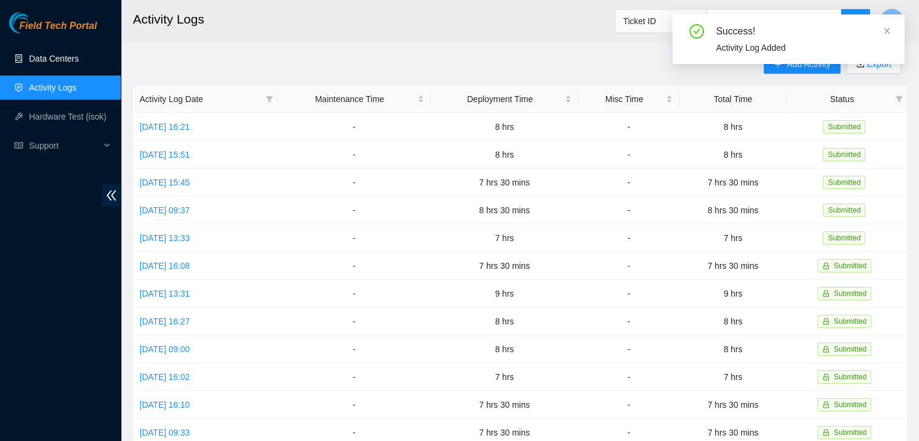
click at [79, 63] on link "Data Centers" at bounding box center [54, 59] width 50 height 10
